Goal: Find specific page/section: Find specific page/section

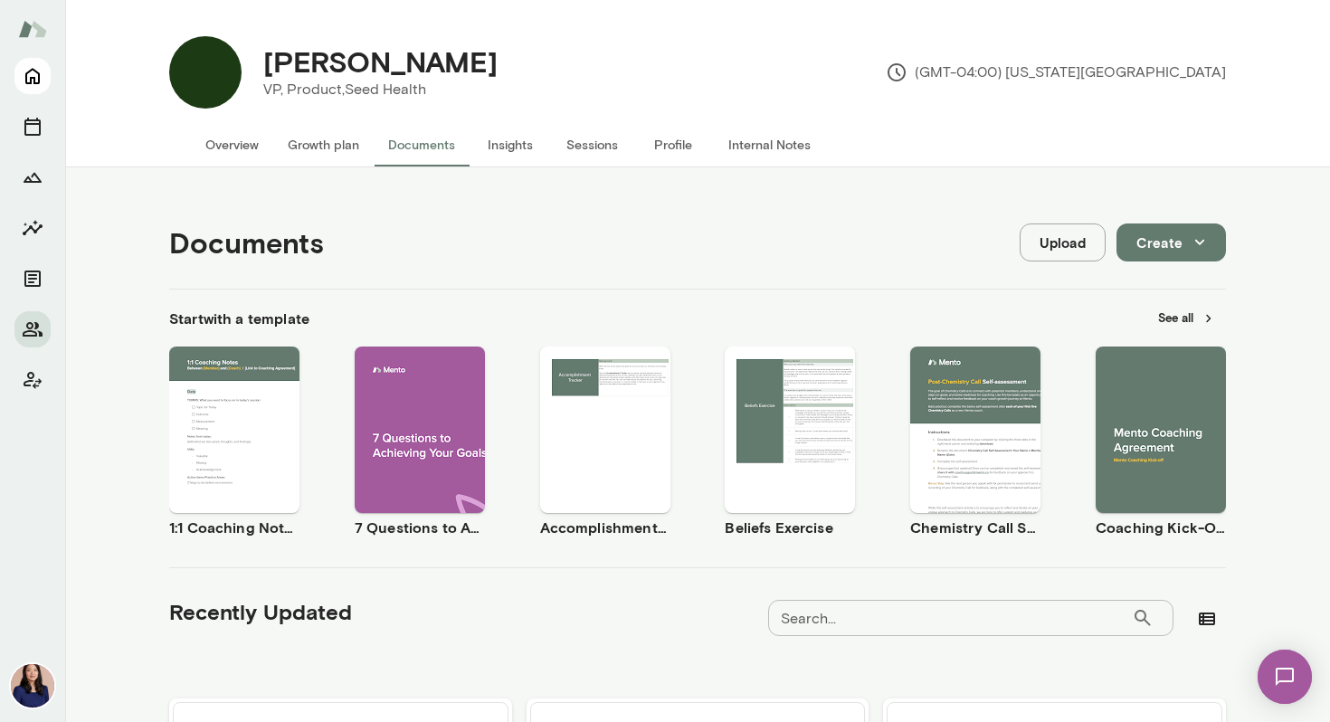
click at [33, 61] on button "Home" at bounding box center [32, 76] width 36 height 36
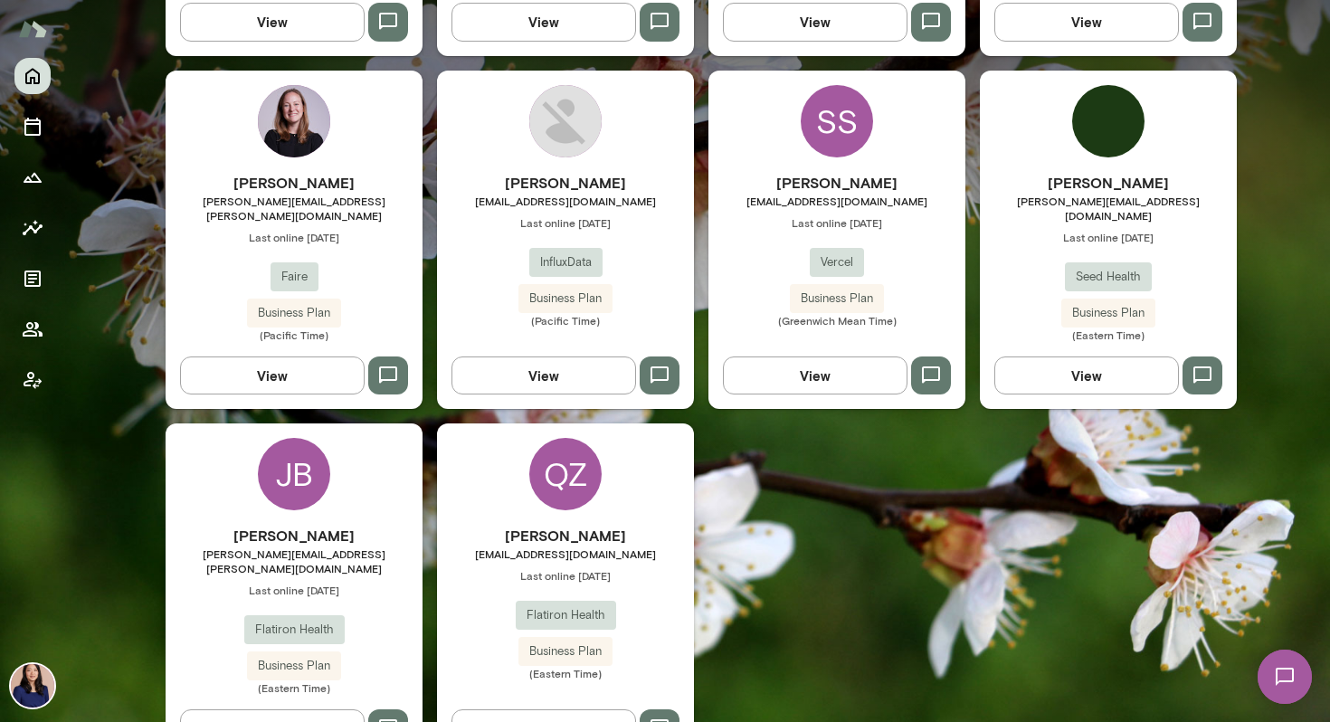
scroll to position [1227, 0]
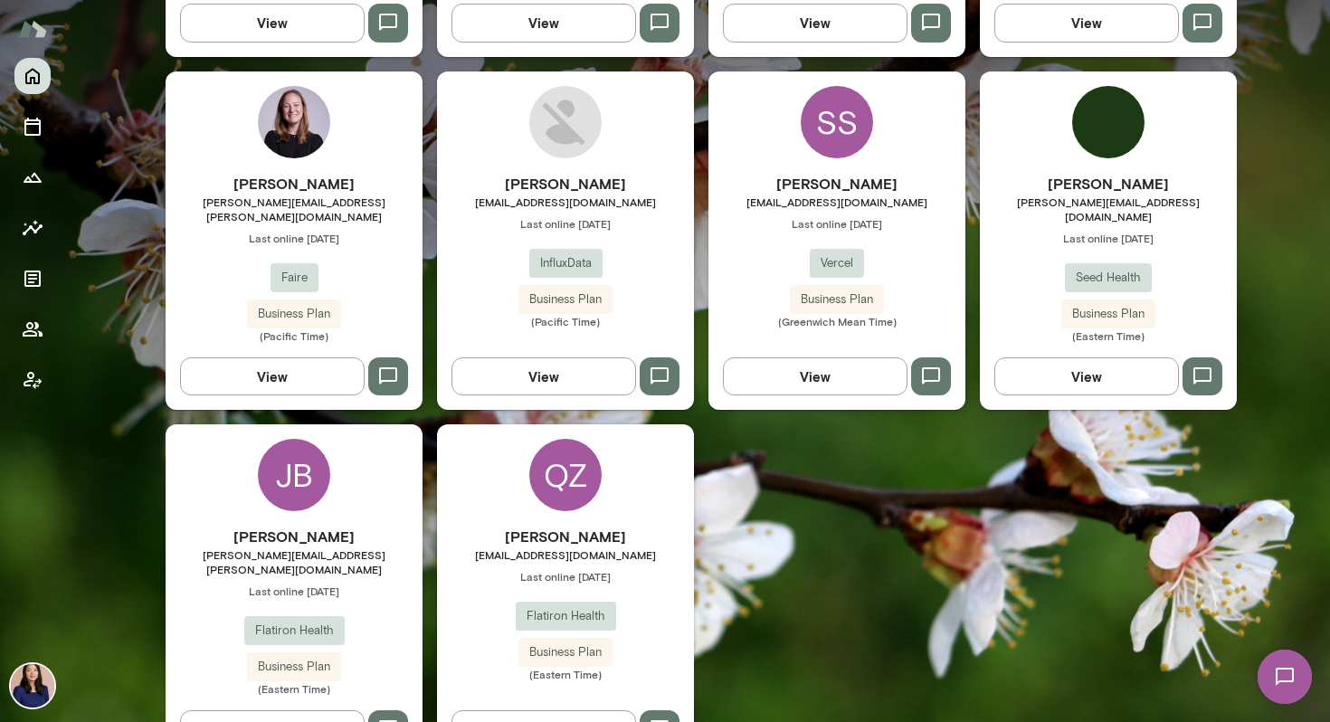
click at [562, 439] on div "QZ" at bounding box center [565, 475] width 72 height 72
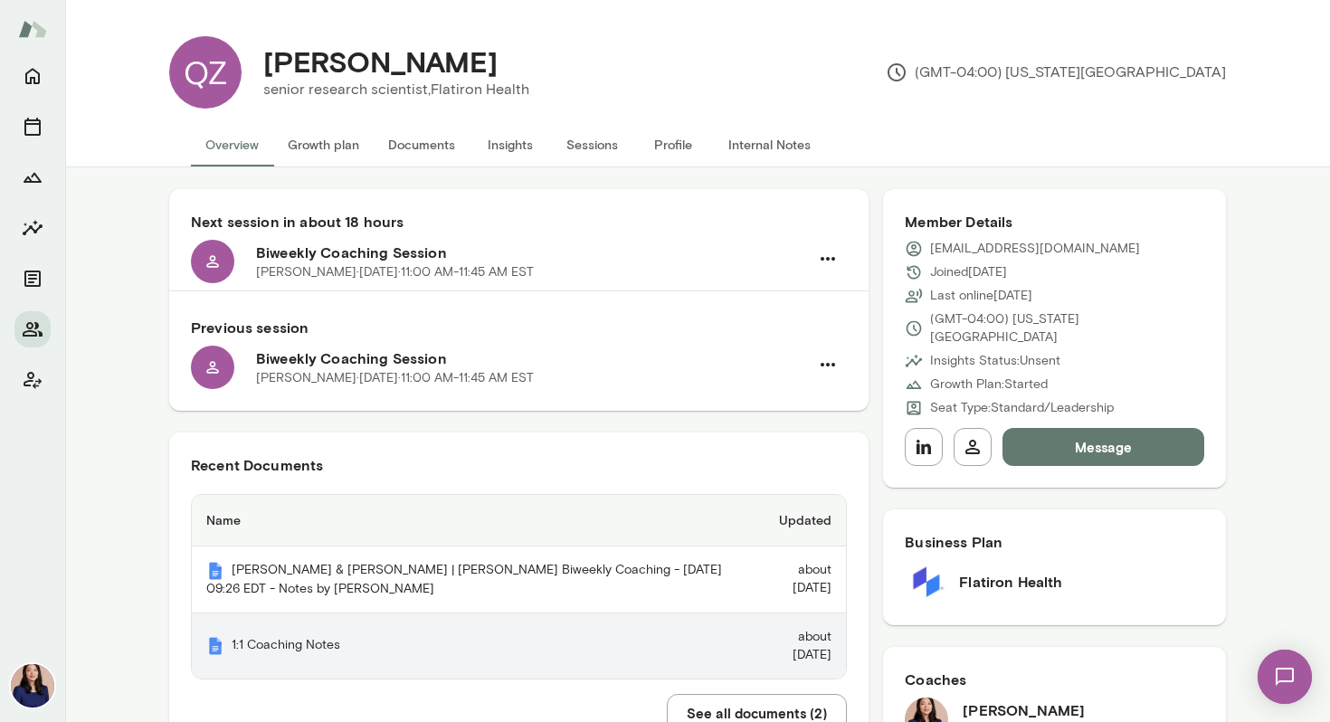
click at [274, 637] on th "1:1 Coaching Notes" at bounding box center [470, 645] width 557 height 65
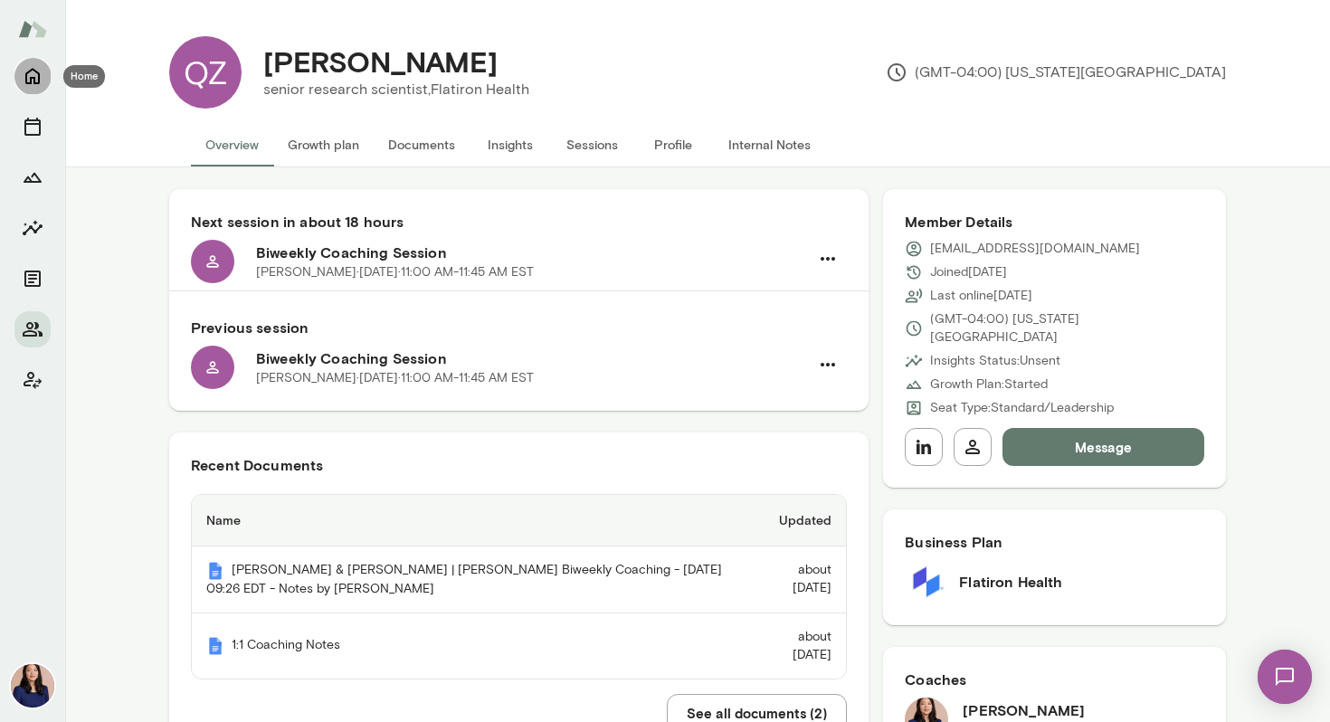
click at [35, 79] on icon "Home" at bounding box center [33, 76] width 22 height 22
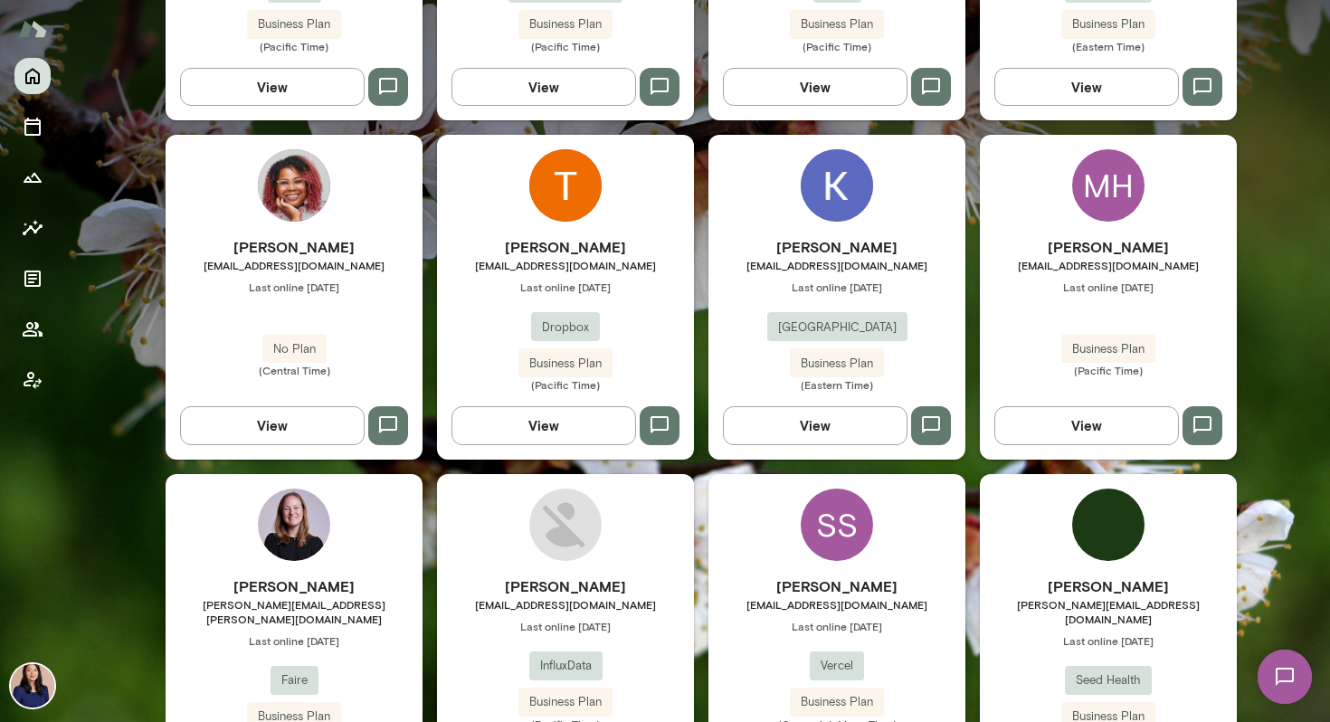
scroll to position [828, 0]
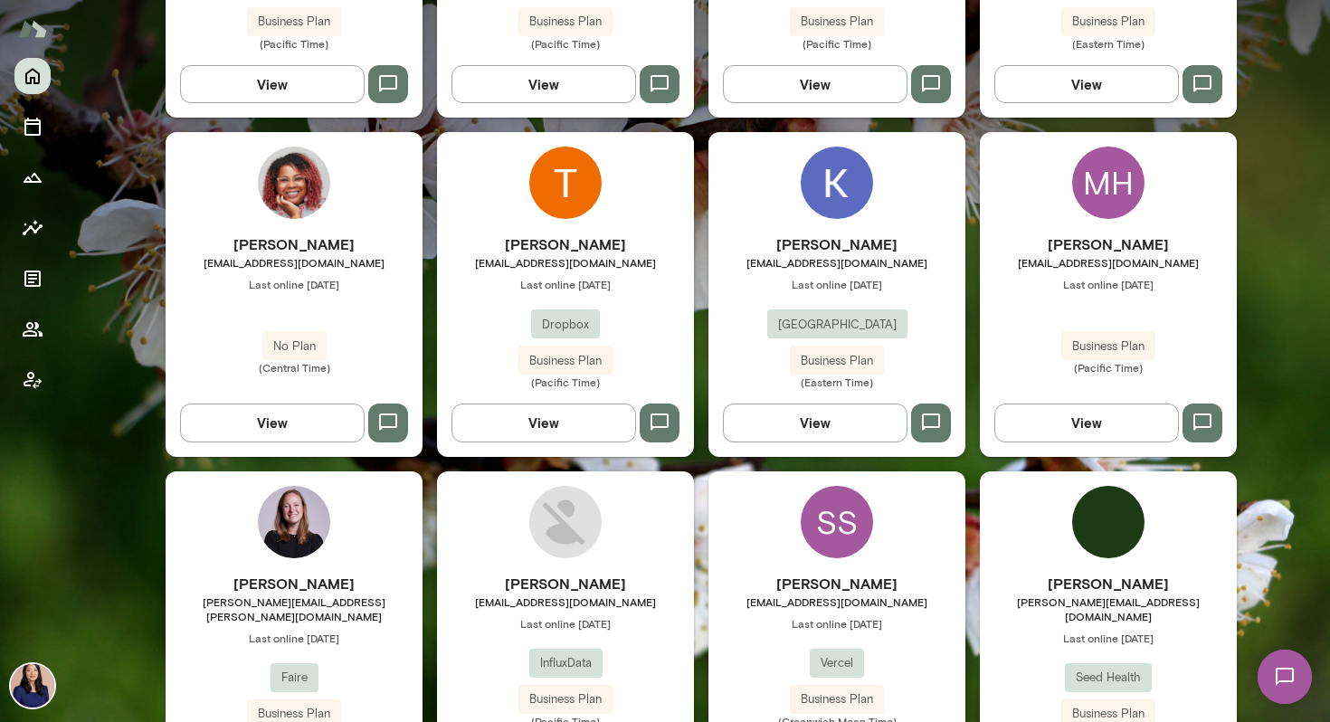
click at [1113, 189] on div "MH" at bounding box center [1108, 183] width 72 height 72
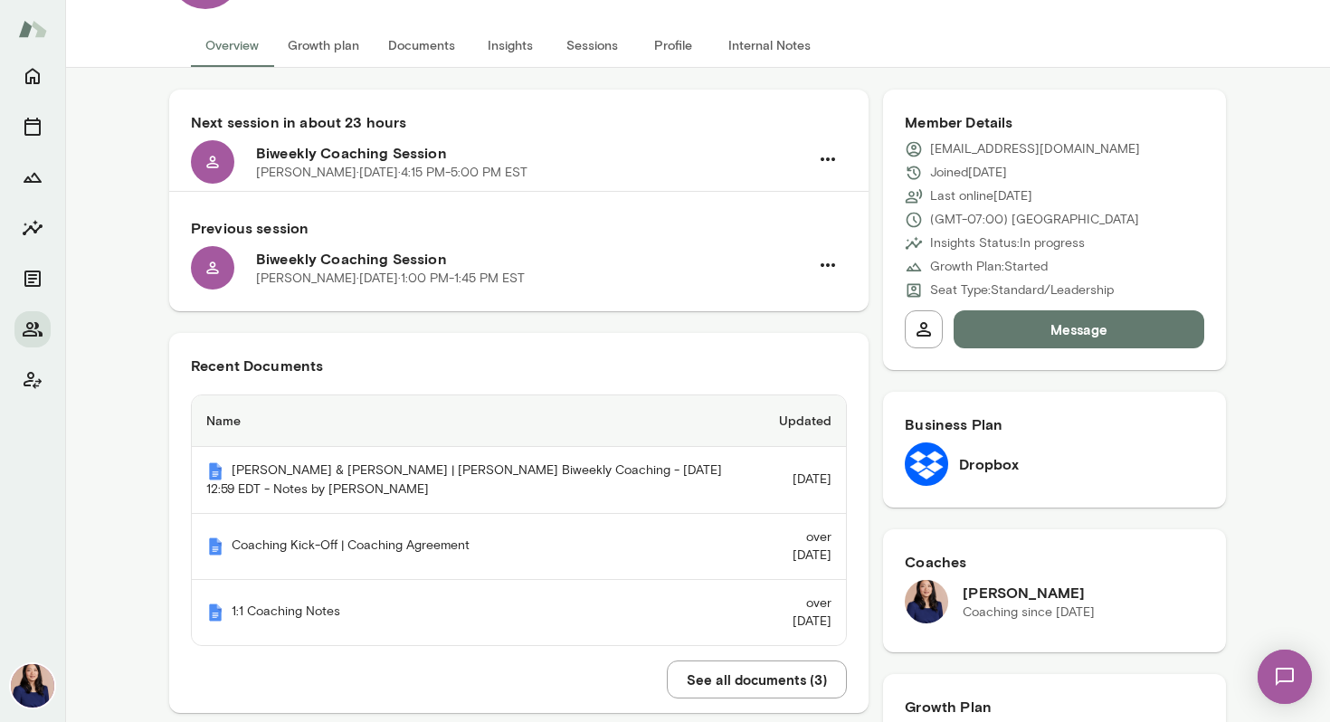
scroll to position [102, 0]
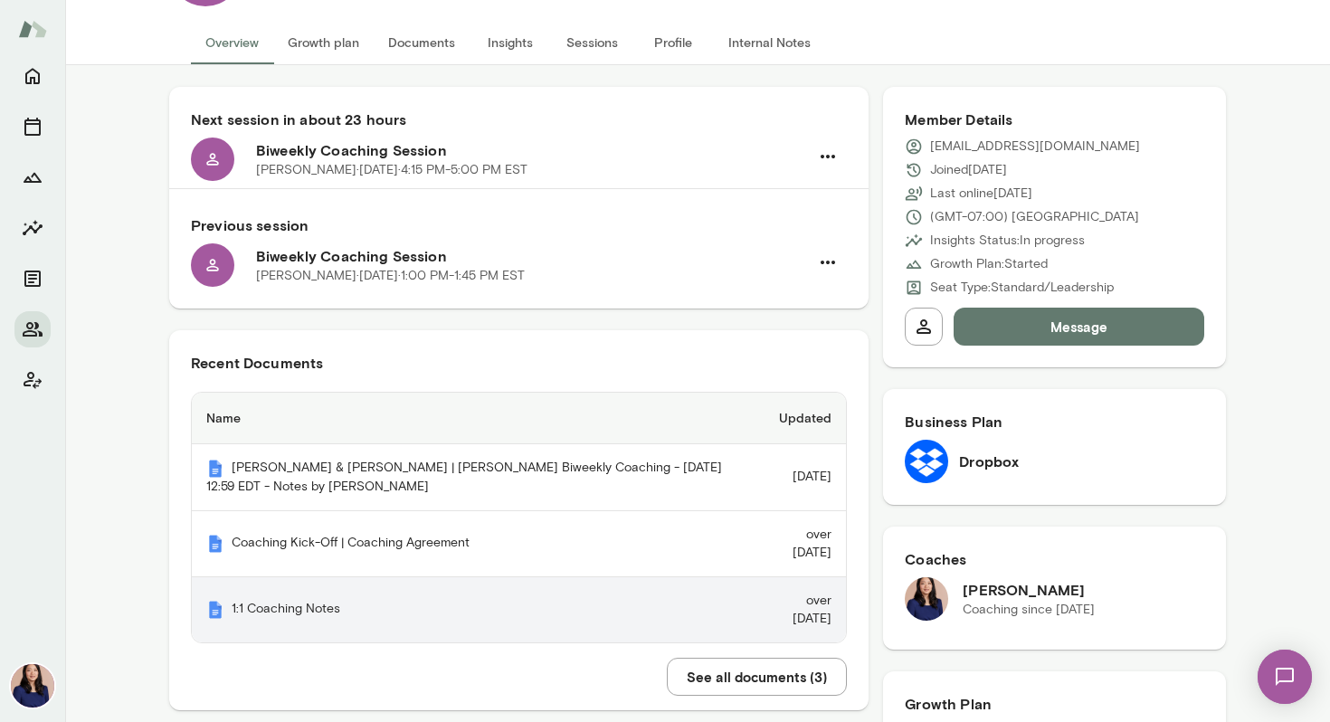
click at [269, 600] on th "1:1 Coaching Notes" at bounding box center [473, 609] width 563 height 65
